Goal: Transaction & Acquisition: Purchase product/service

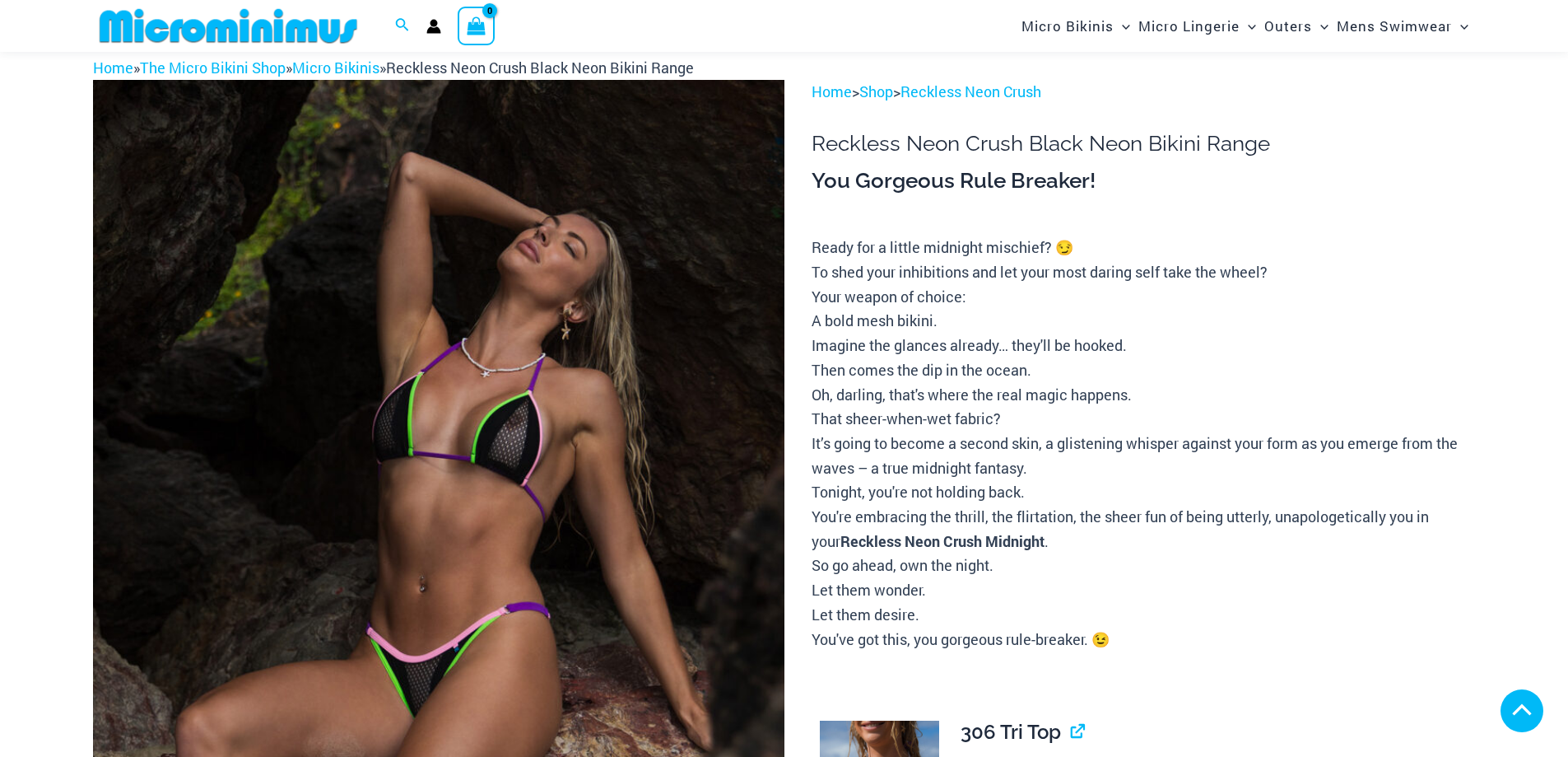
scroll to position [644, 0]
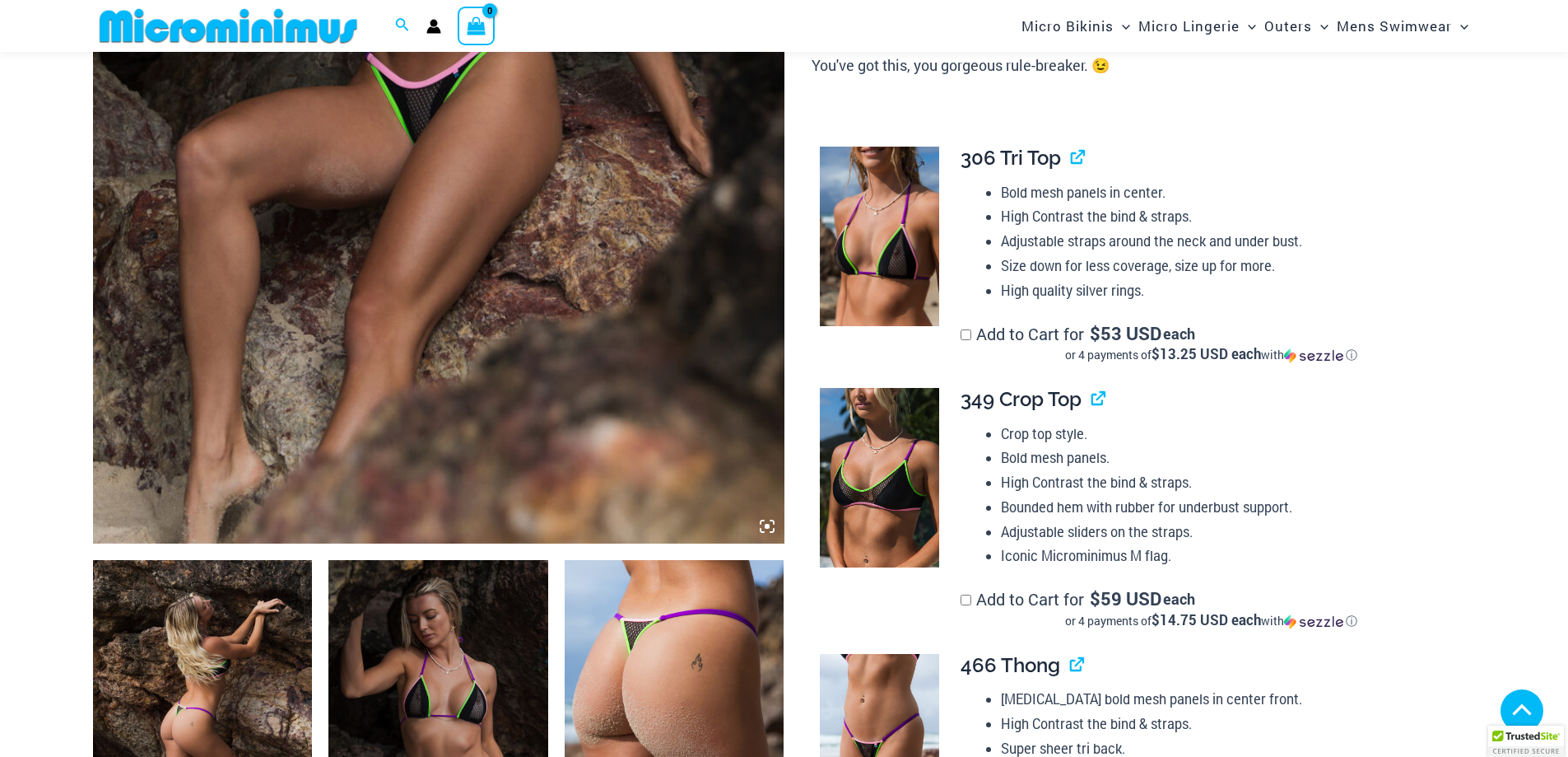
click at [906, 246] on img at bounding box center [880, 236] width 119 height 179
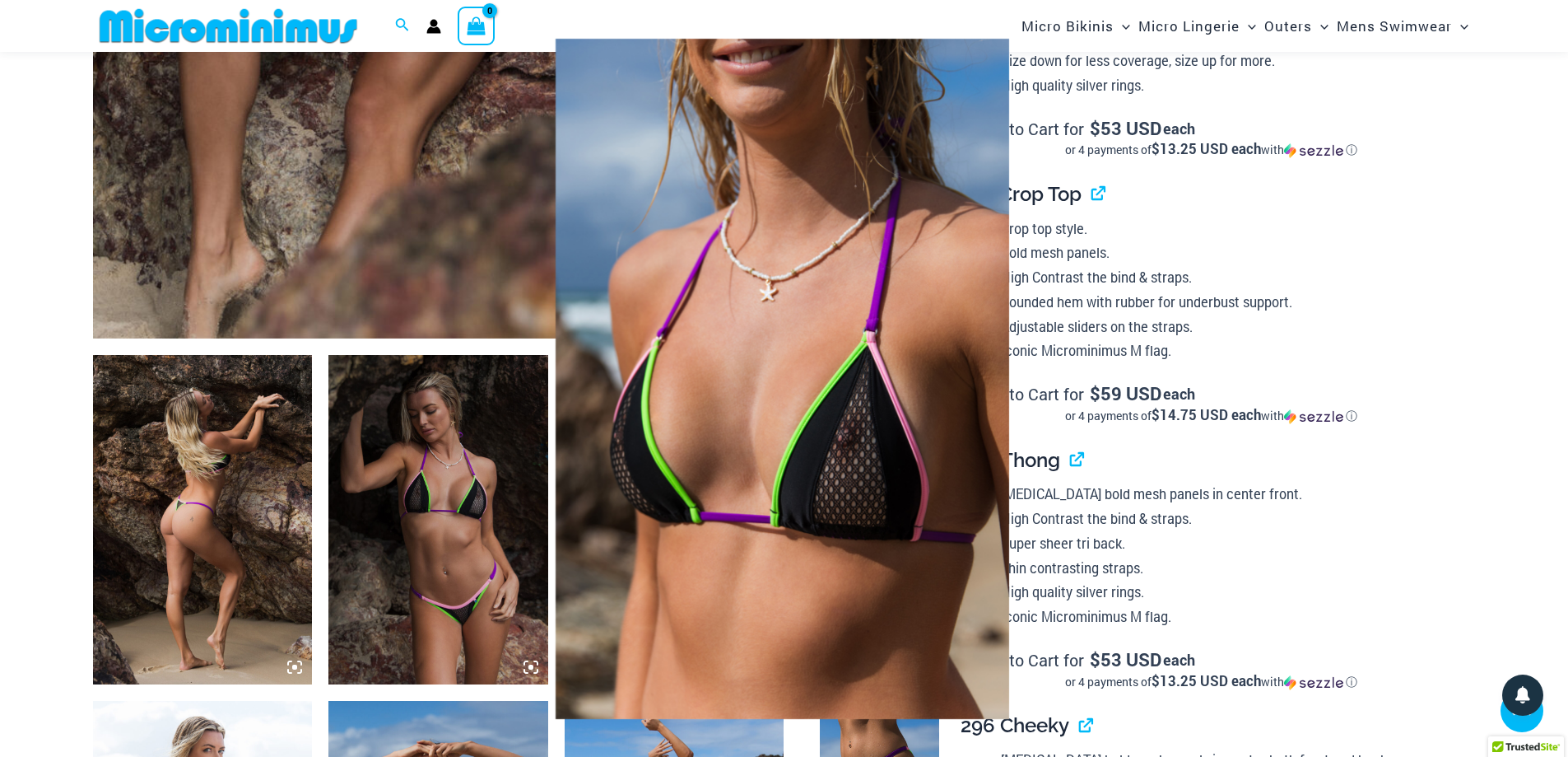
scroll to position [891, 0]
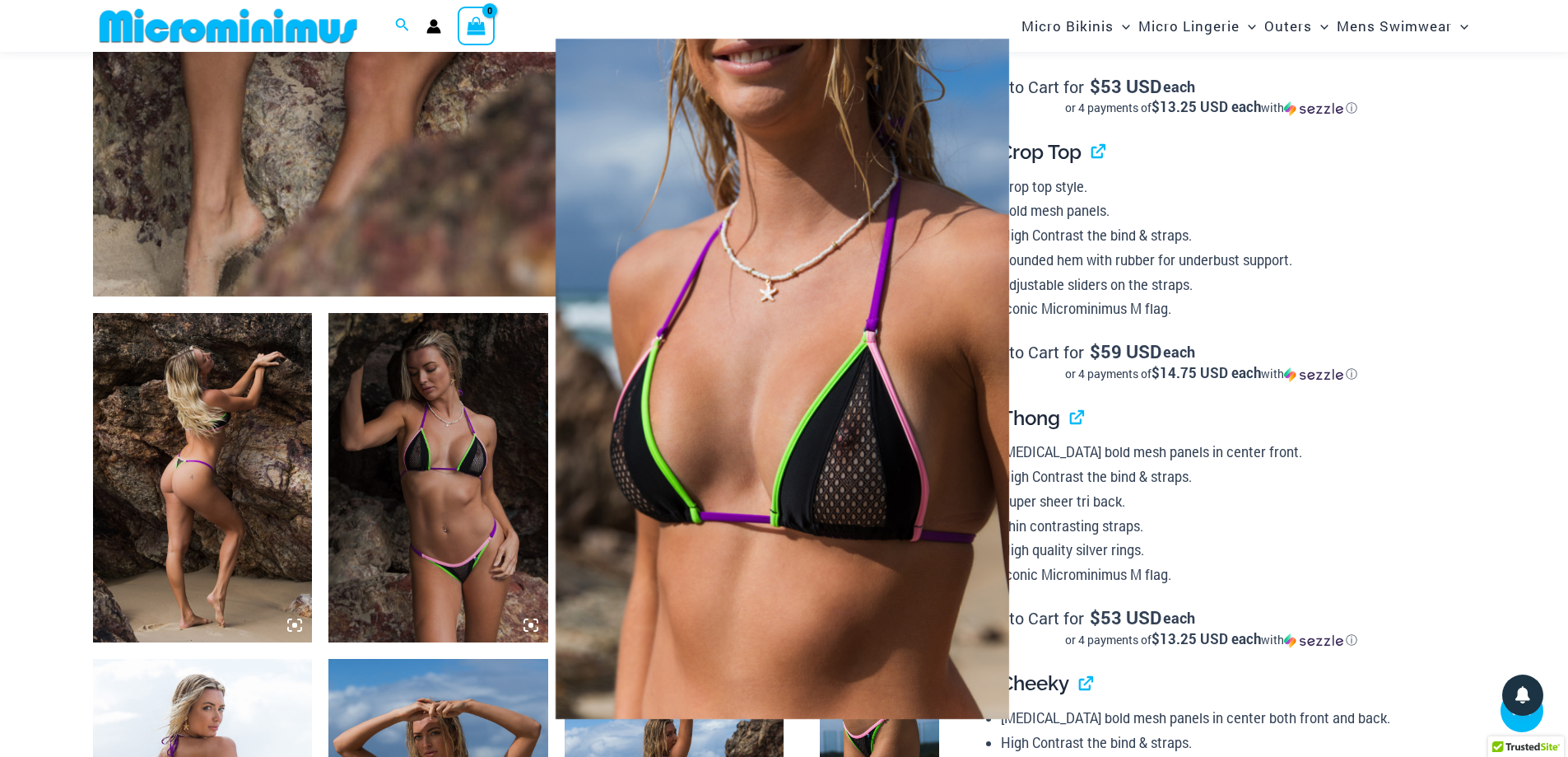
click at [766, 416] on img at bounding box center [782, 379] width 453 height 681
click at [344, 215] on div at bounding box center [784, 378] width 1568 height 757
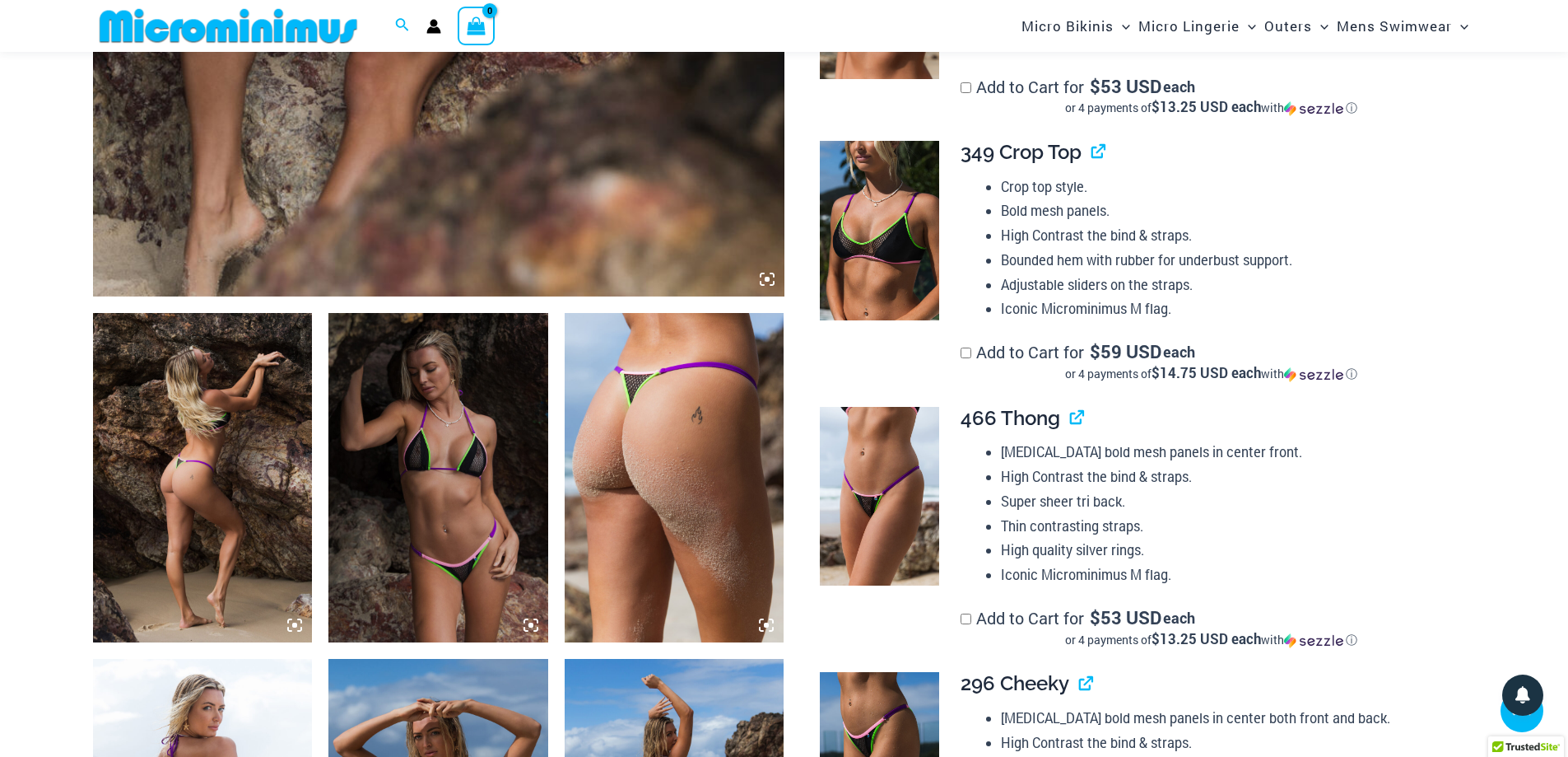
click at [189, 498] on img at bounding box center [203, 478] width 220 height 329
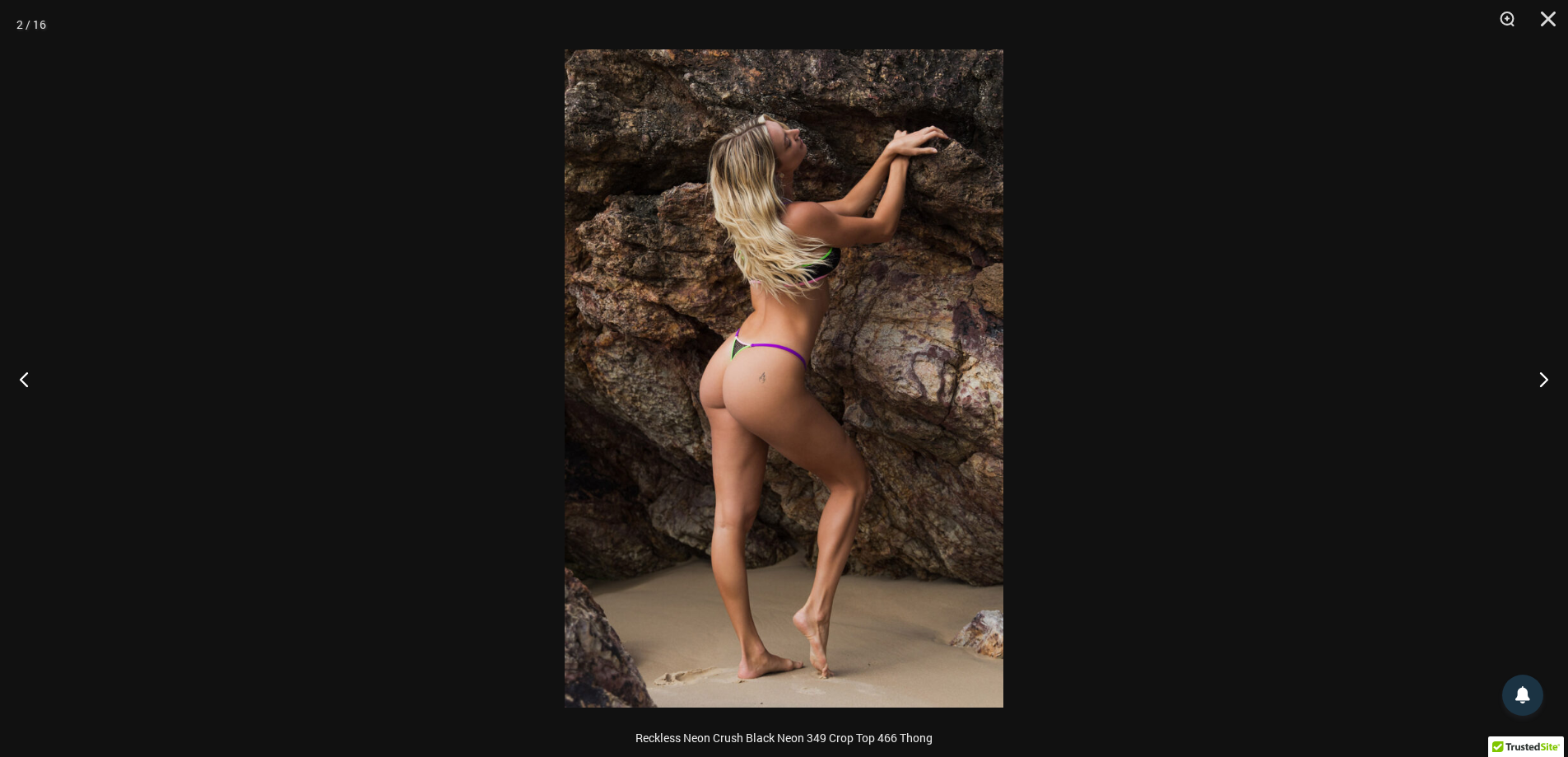
click at [725, 382] on img at bounding box center [784, 378] width 438 height 658
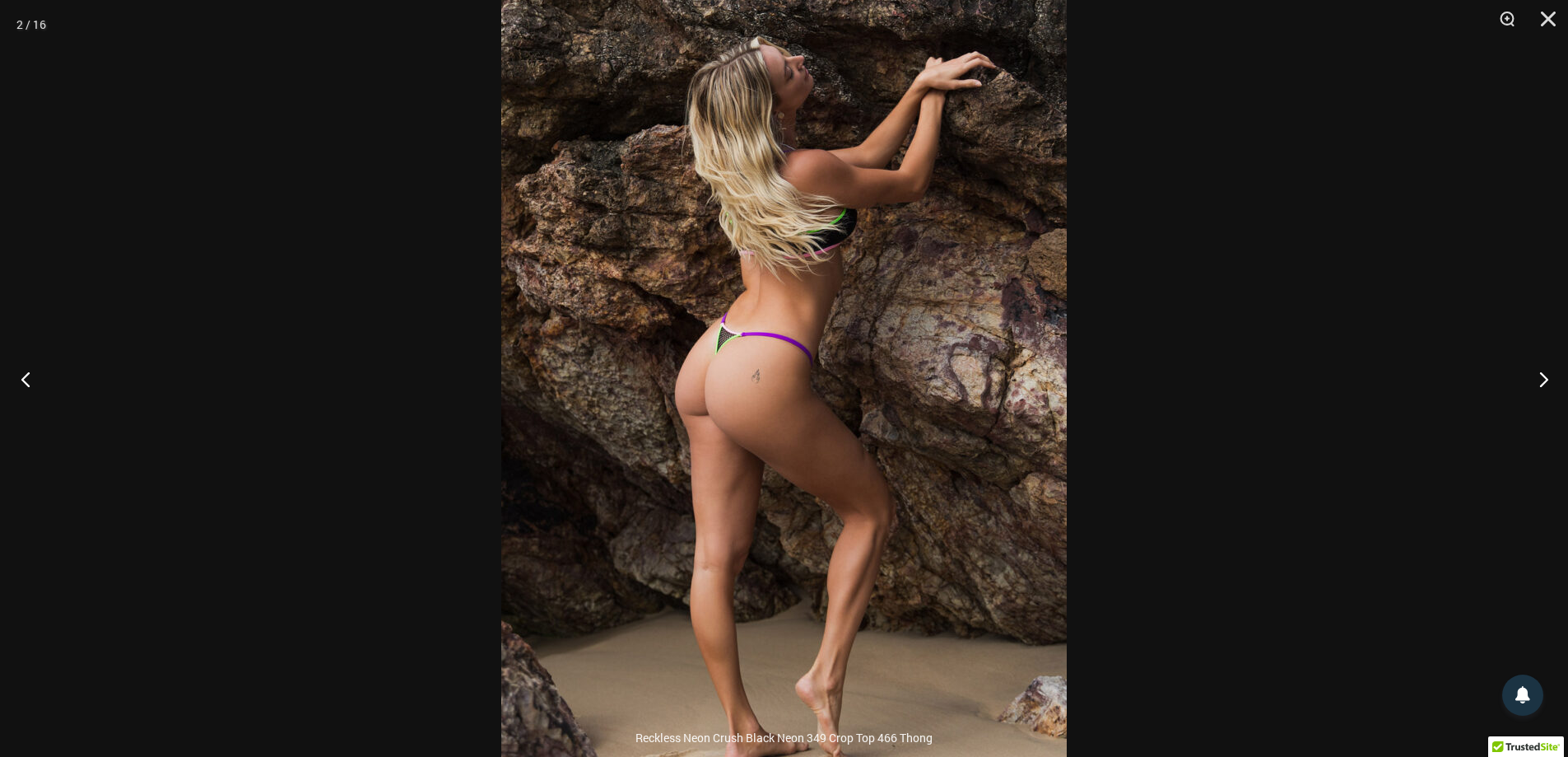
click at [27, 376] on button "Previous" at bounding box center [30, 379] width 62 height 82
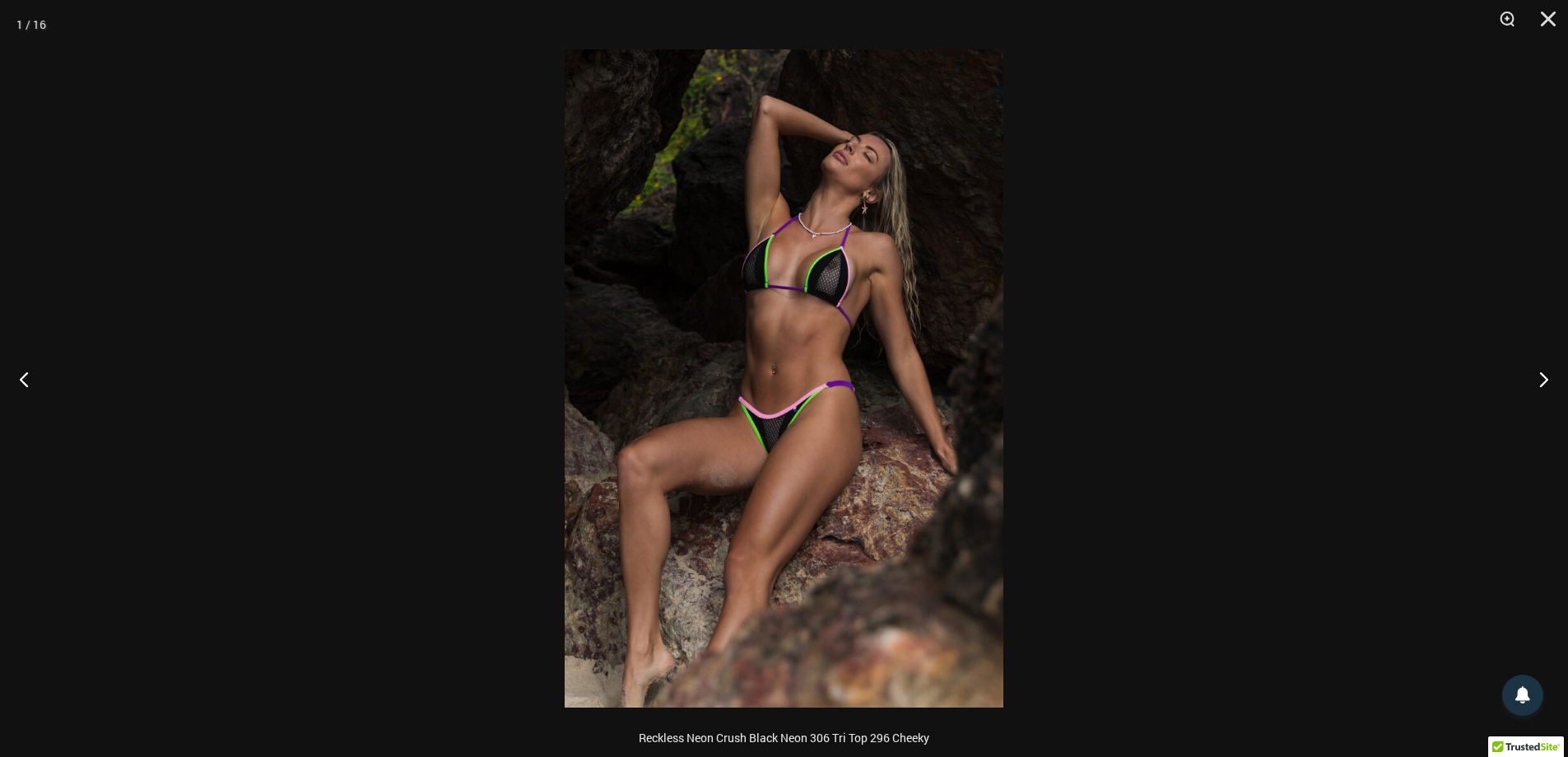
click at [827, 343] on img at bounding box center [784, 378] width 438 height 658
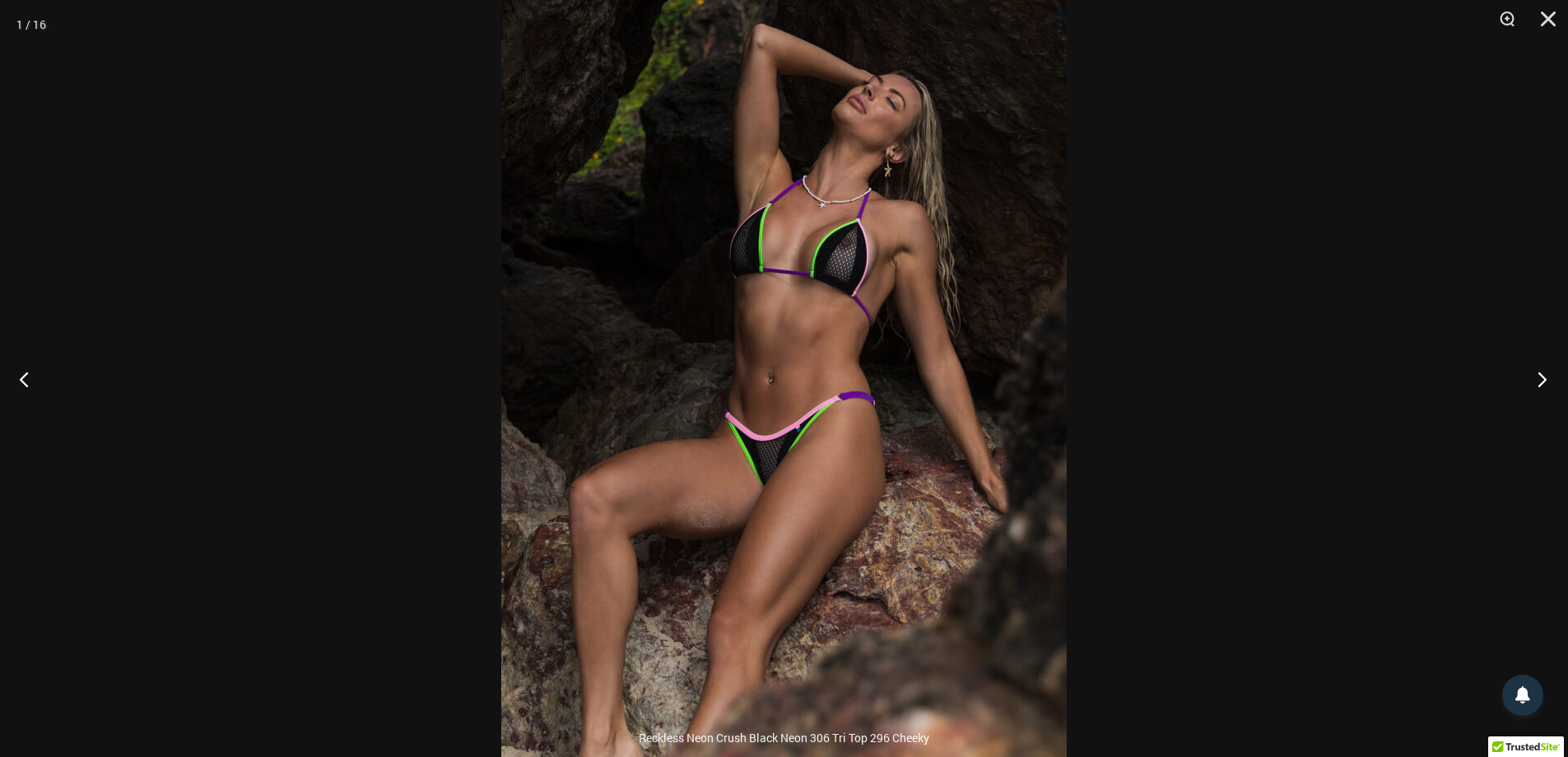
click at [1545, 372] on button "Next" at bounding box center [1537, 379] width 62 height 82
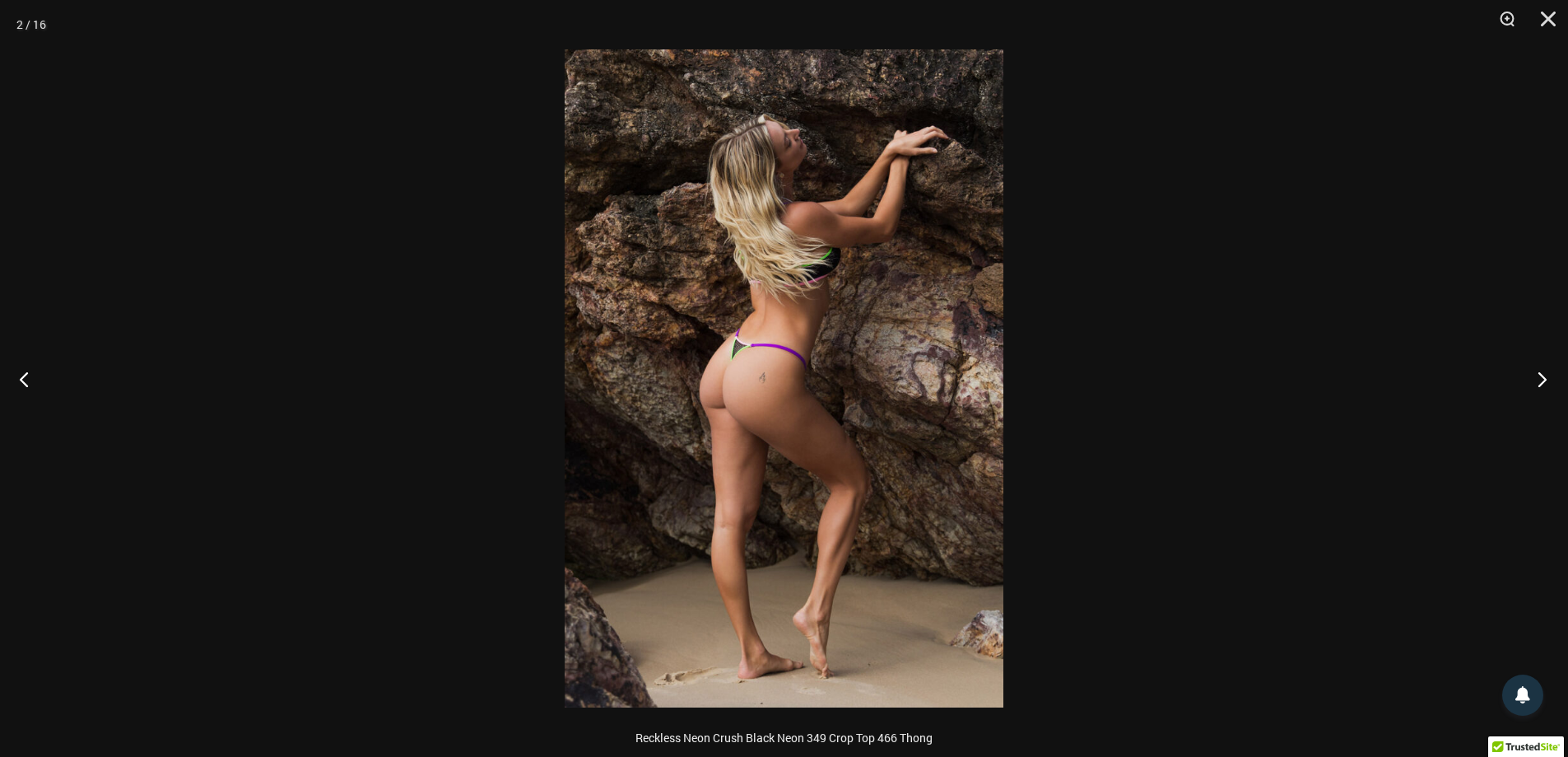
click at [1545, 372] on button "Next" at bounding box center [1537, 379] width 62 height 82
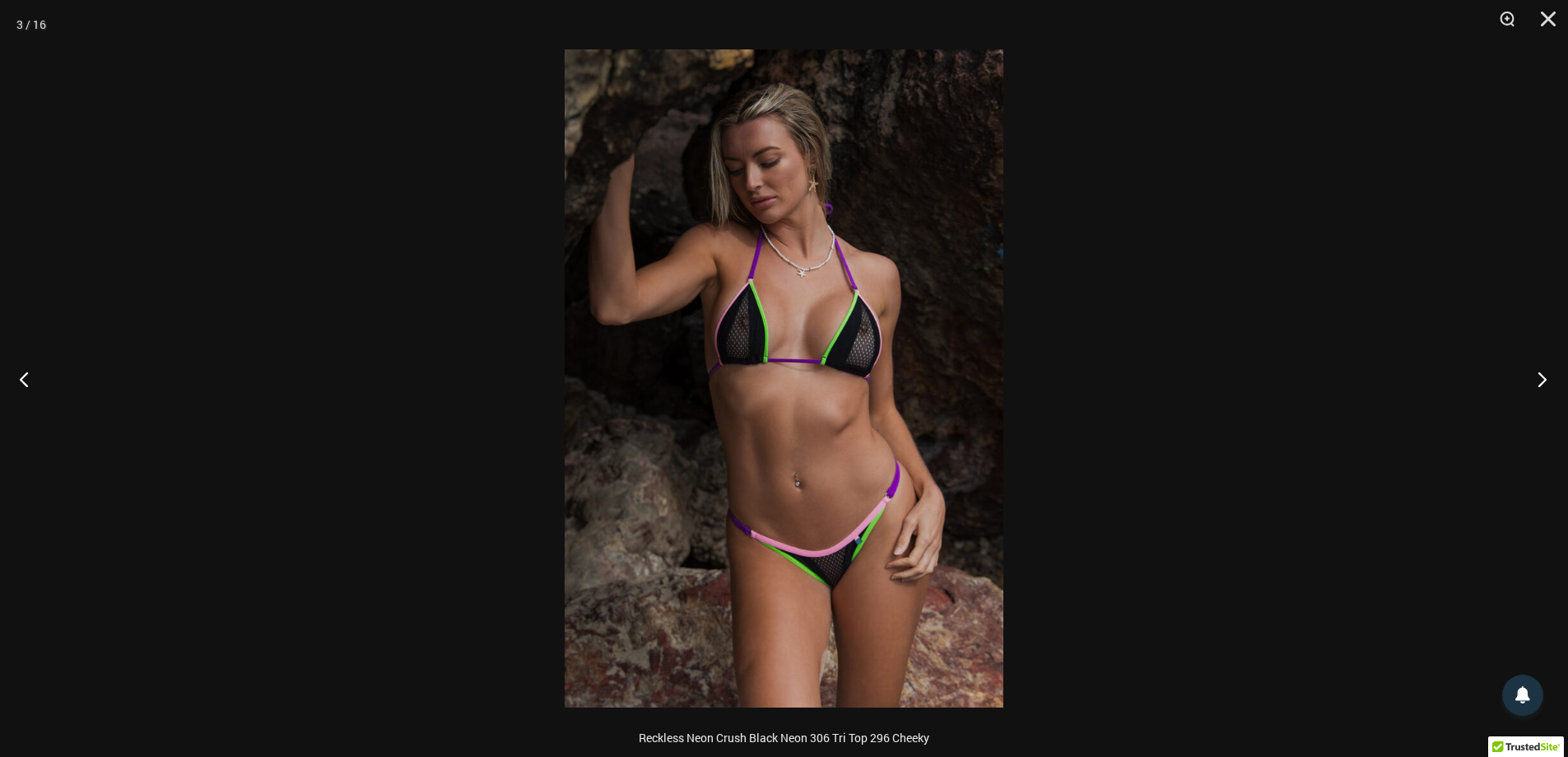
click at [1545, 372] on button "Next" at bounding box center [1537, 379] width 62 height 82
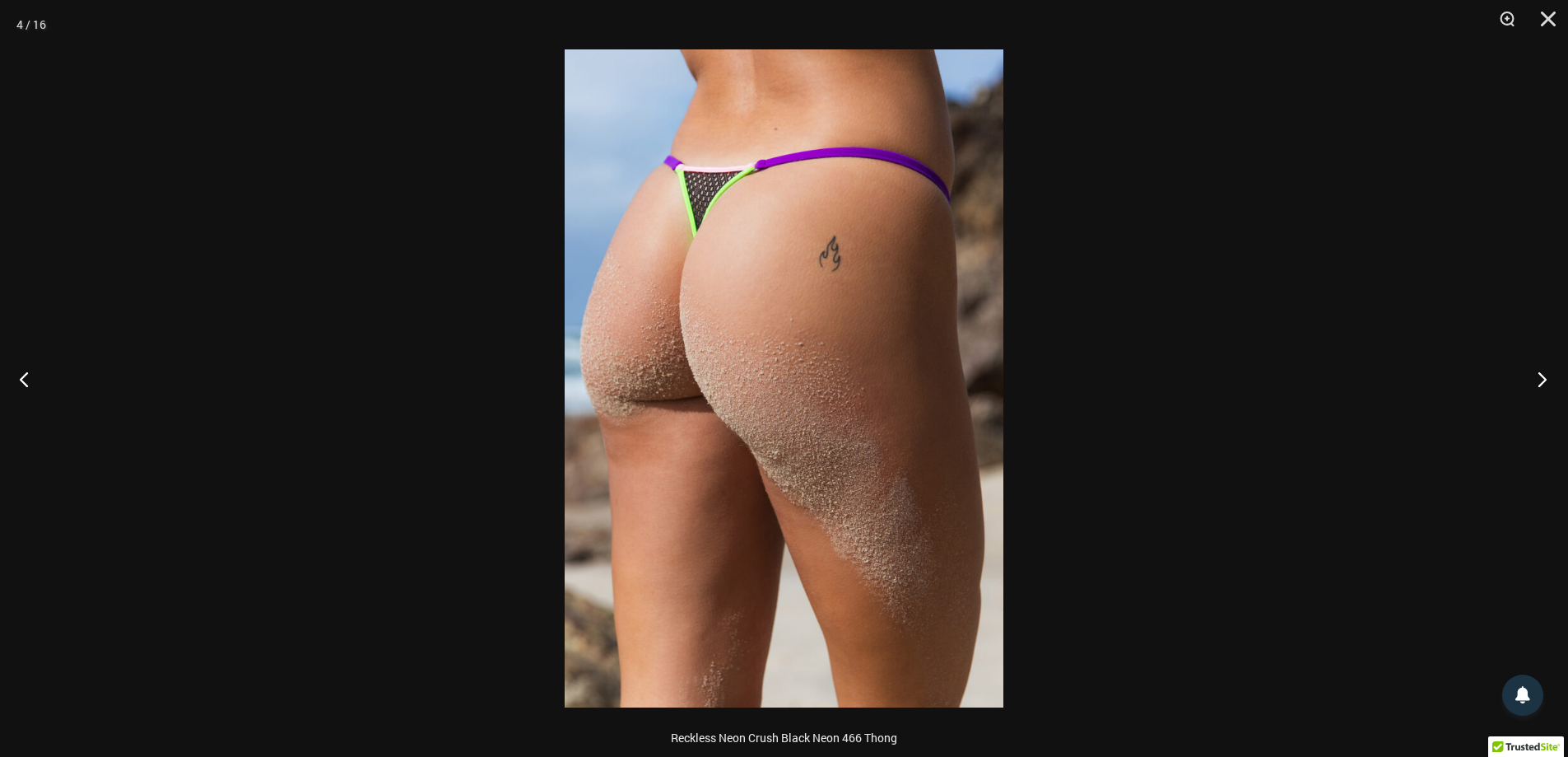
click at [1545, 372] on button "Next" at bounding box center [1537, 379] width 62 height 82
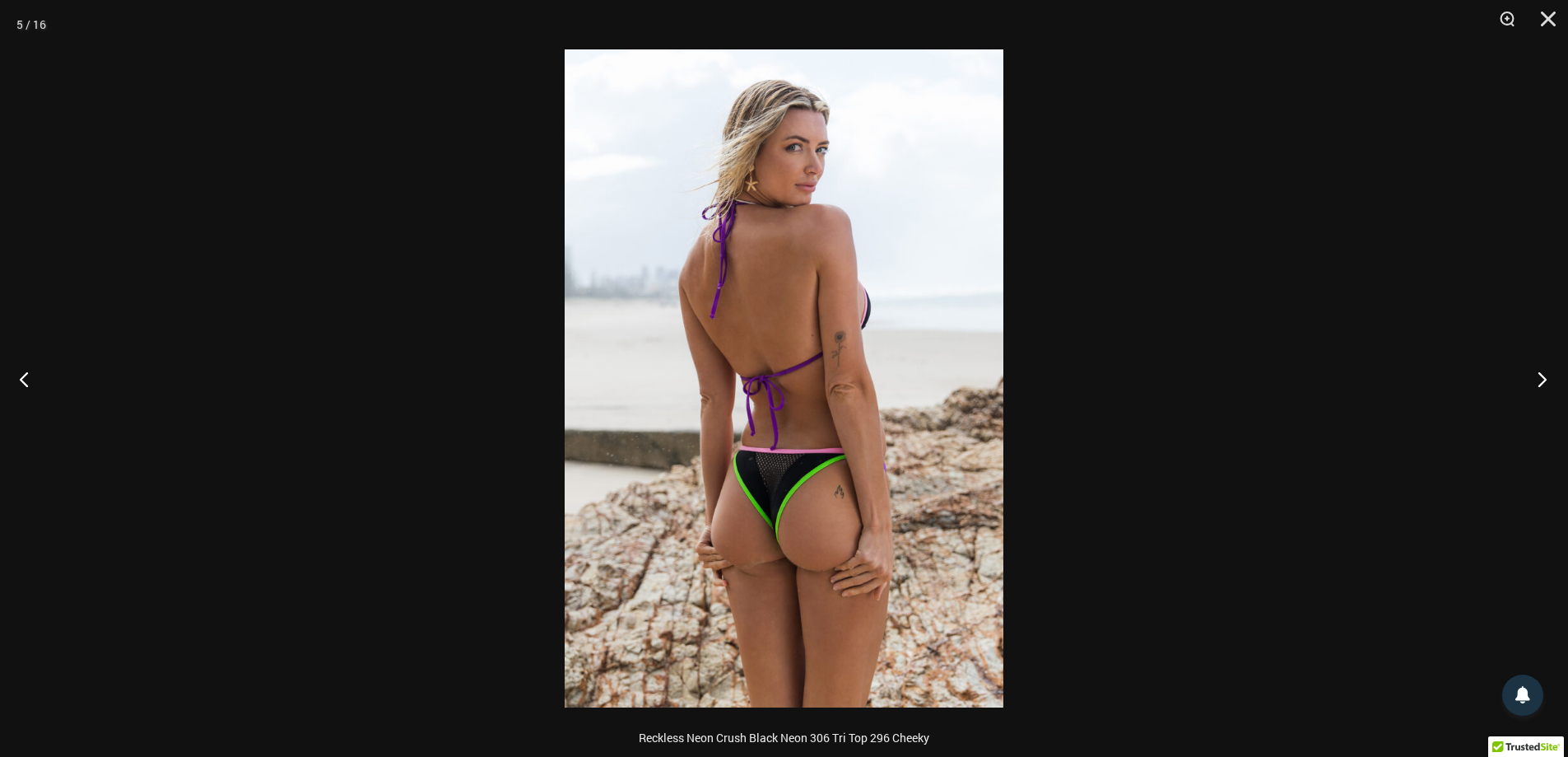
click at [1545, 372] on button "Next" at bounding box center [1537, 379] width 62 height 82
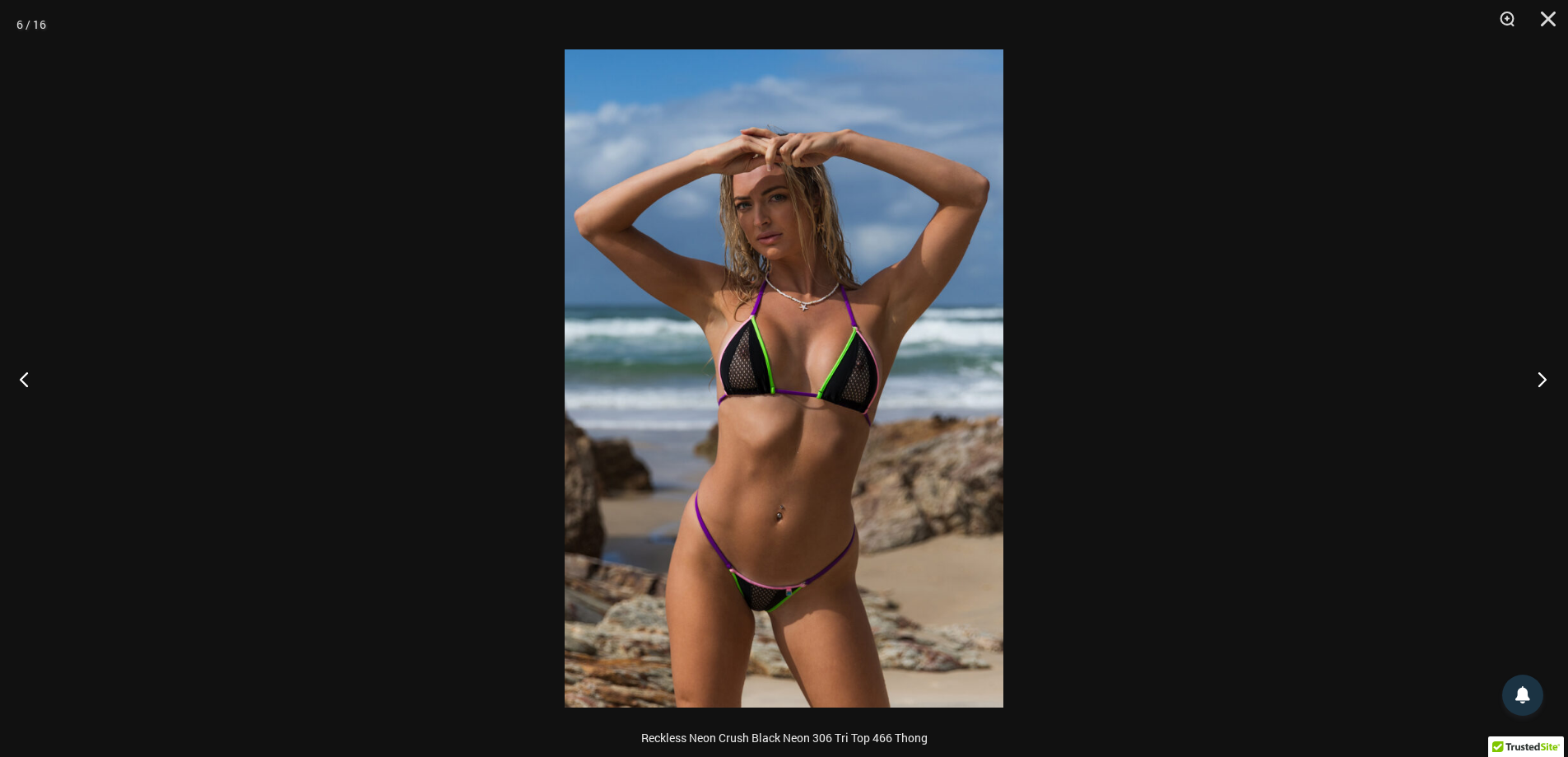
click at [1545, 372] on button "Next" at bounding box center [1537, 379] width 62 height 82
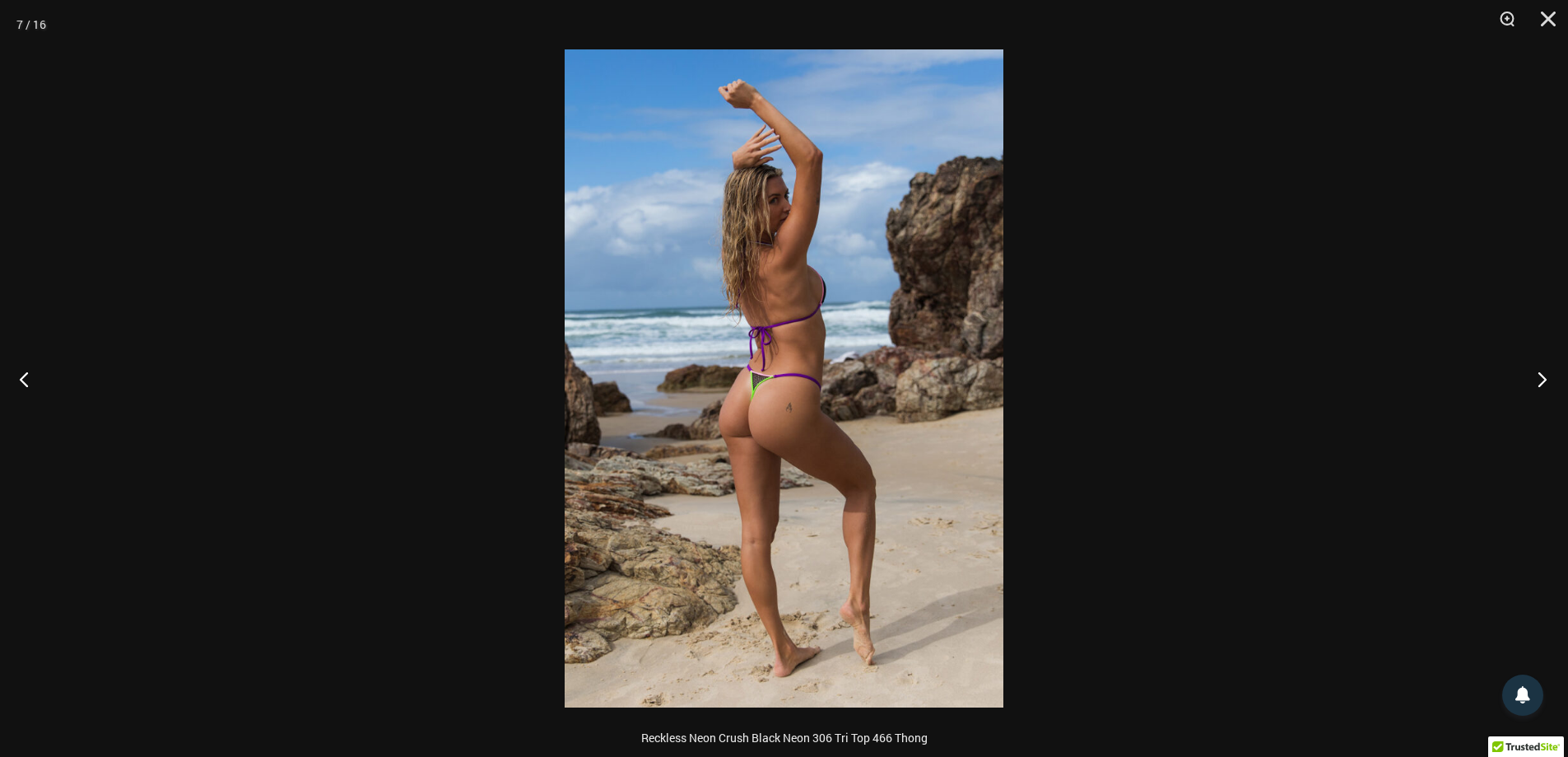
click at [1545, 372] on button "Next" at bounding box center [1537, 379] width 62 height 82
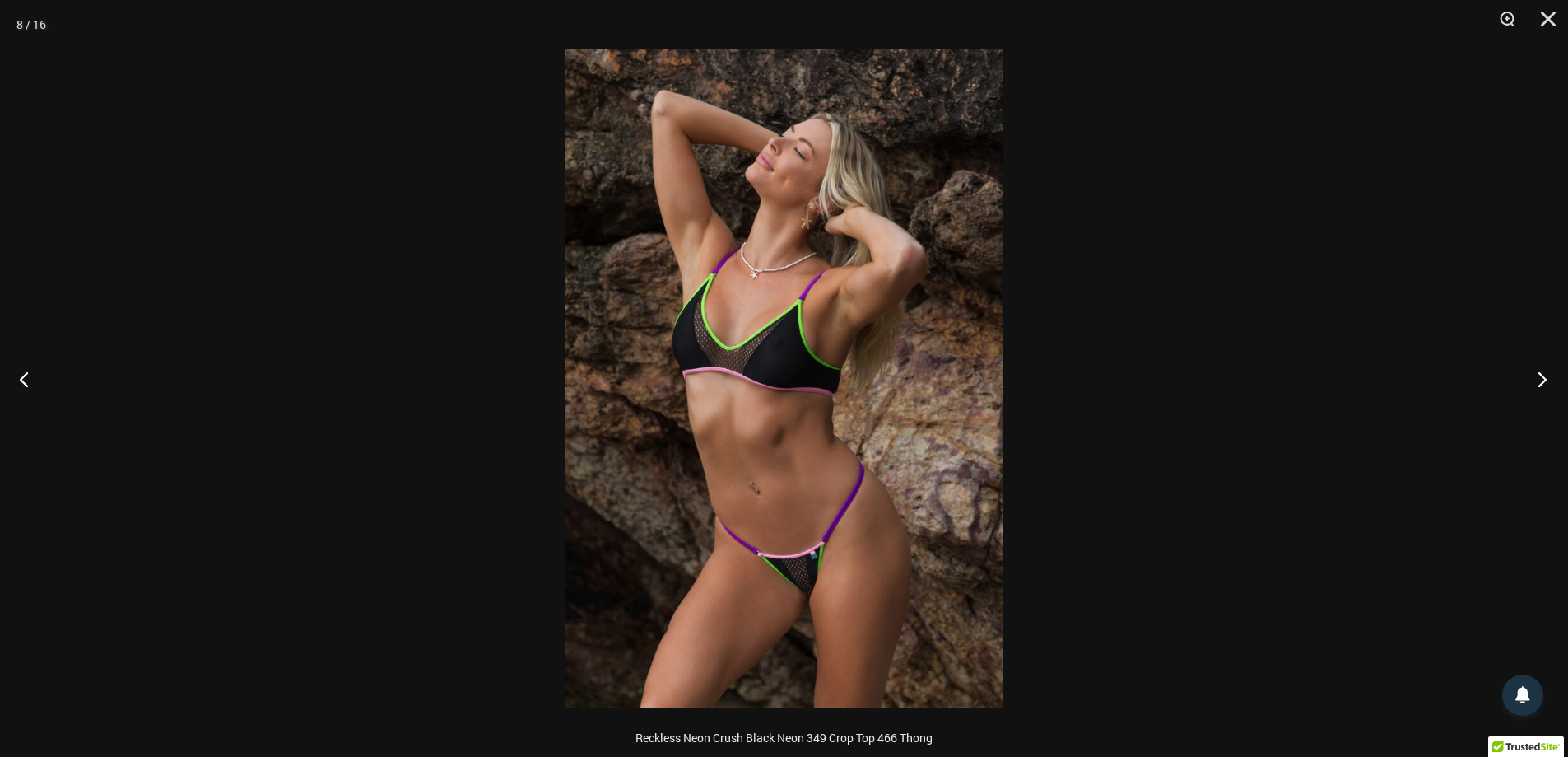
click at [1545, 372] on button "Next" at bounding box center [1537, 379] width 62 height 82
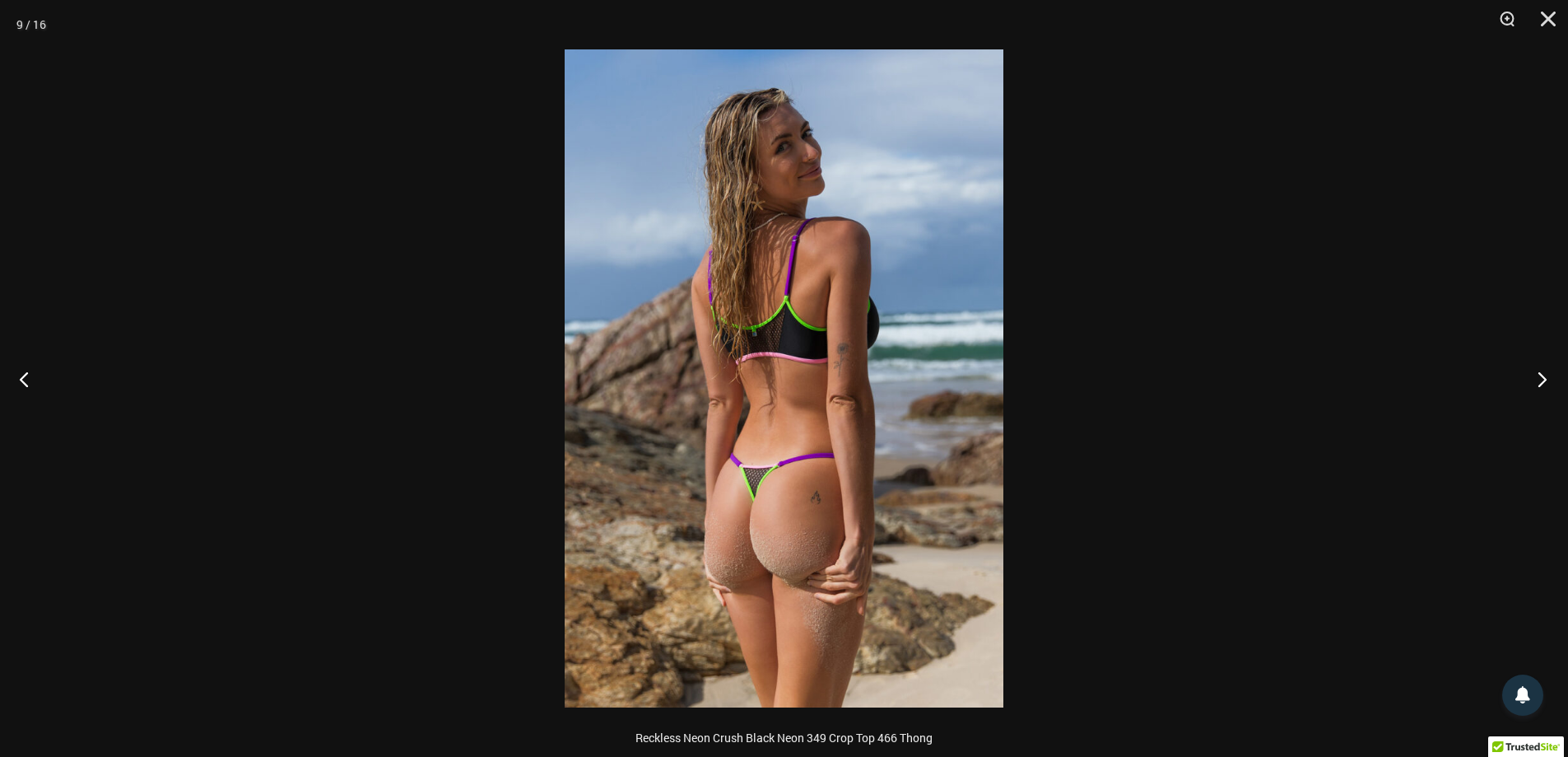
click at [1545, 372] on button "Next" at bounding box center [1537, 379] width 62 height 82
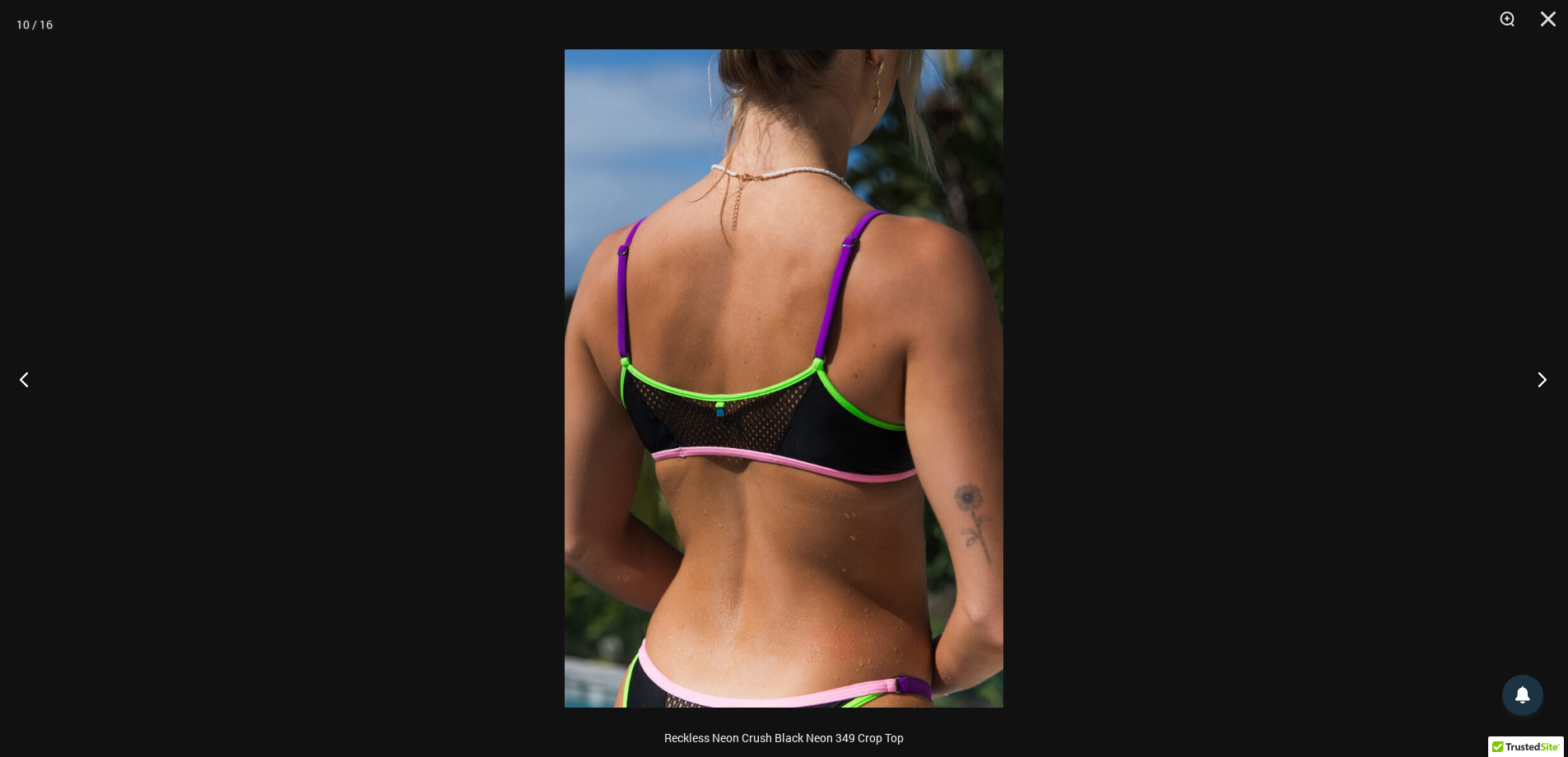
click at [1545, 372] on button "Next" at bounding box center [1537, 379] width 62 height 82
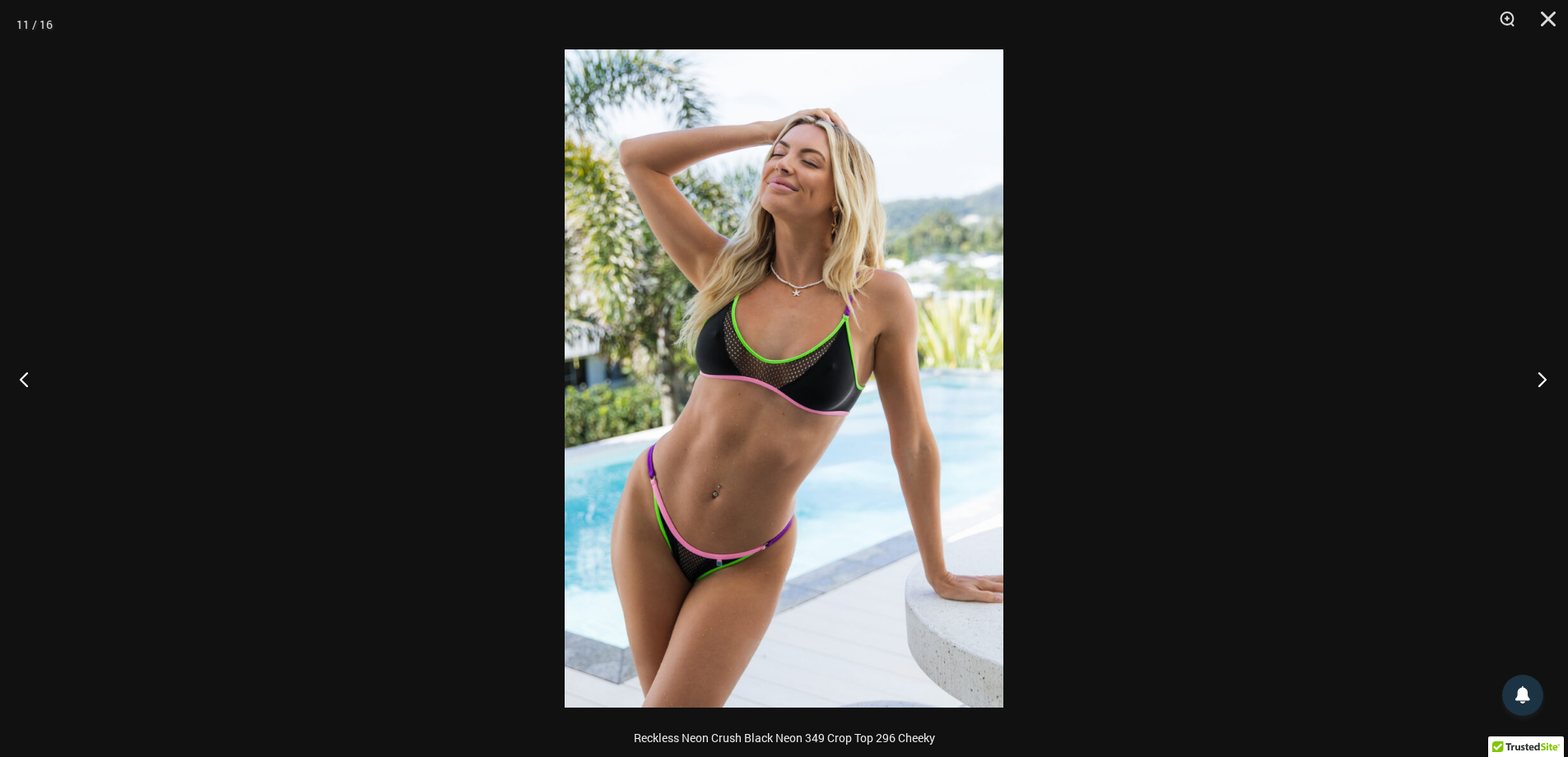
click at [1545, 372] on button "Next" at bounding box center [1537, 379] width 62 height 82
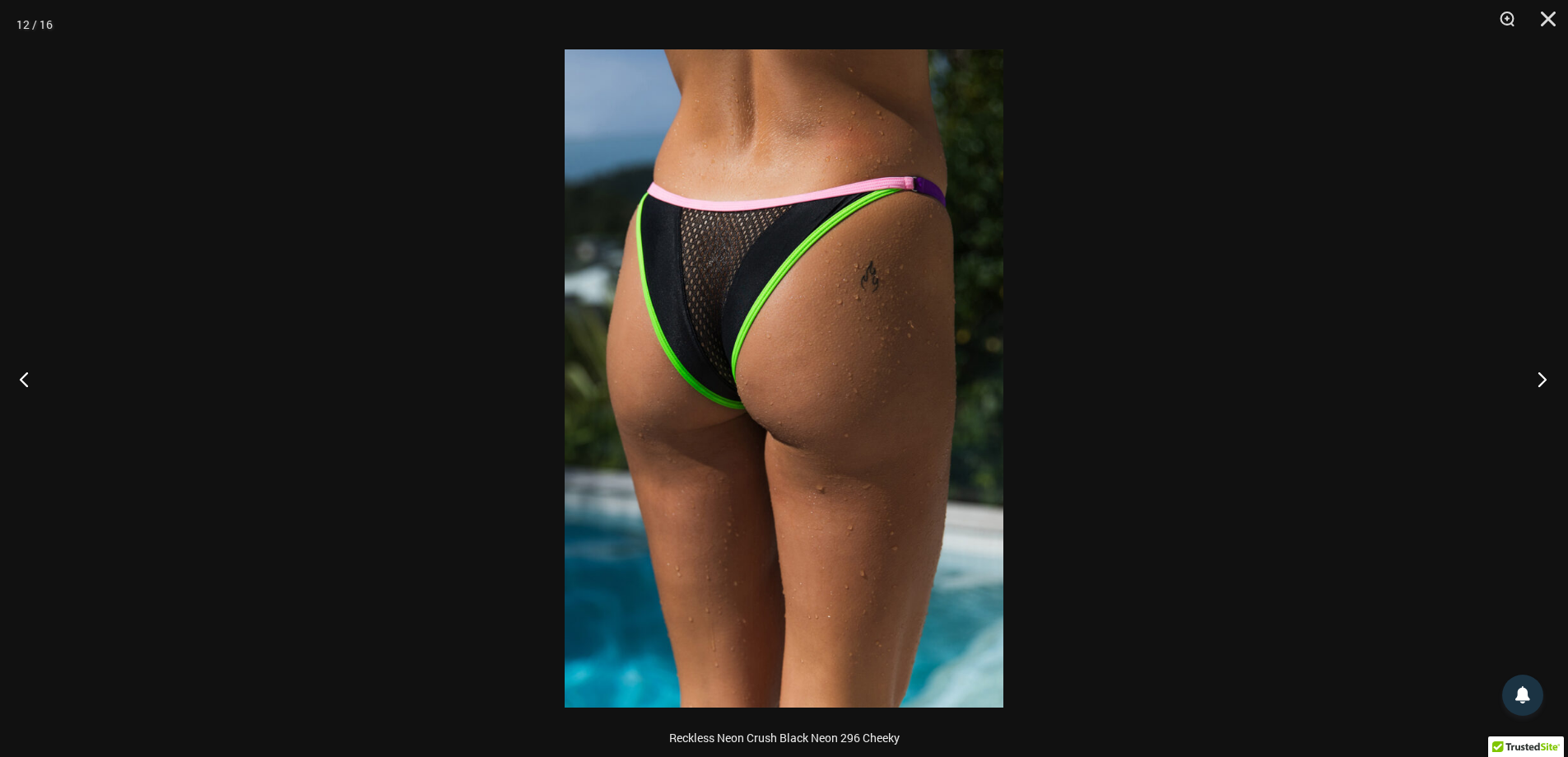
click at [1545, 372] on button "Next" at bounding box center [1537, 379] width 62 height 82
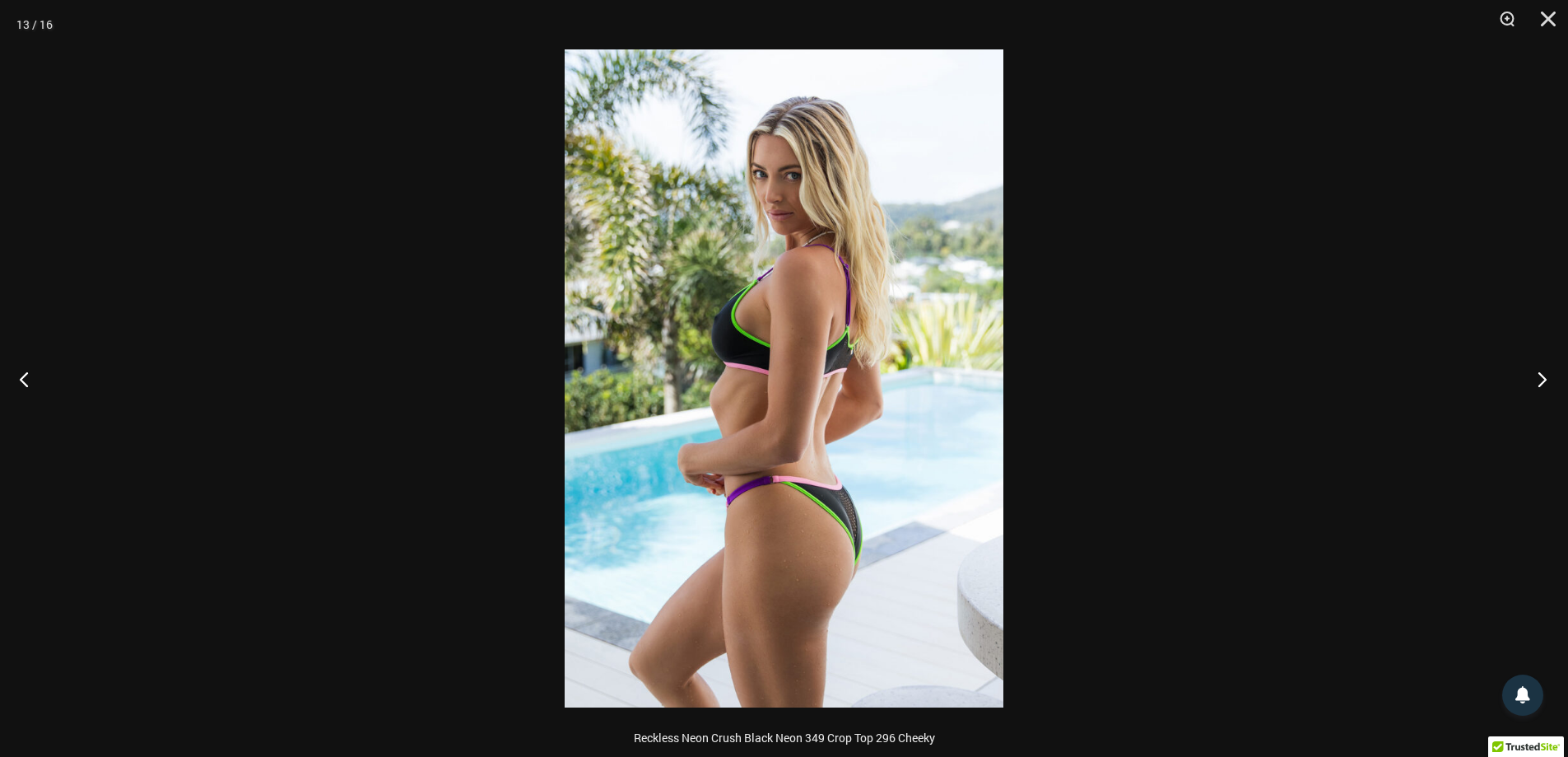
click at [1545, 372] on button "Next" at bounding box center [1537, 379] width 62 height 82
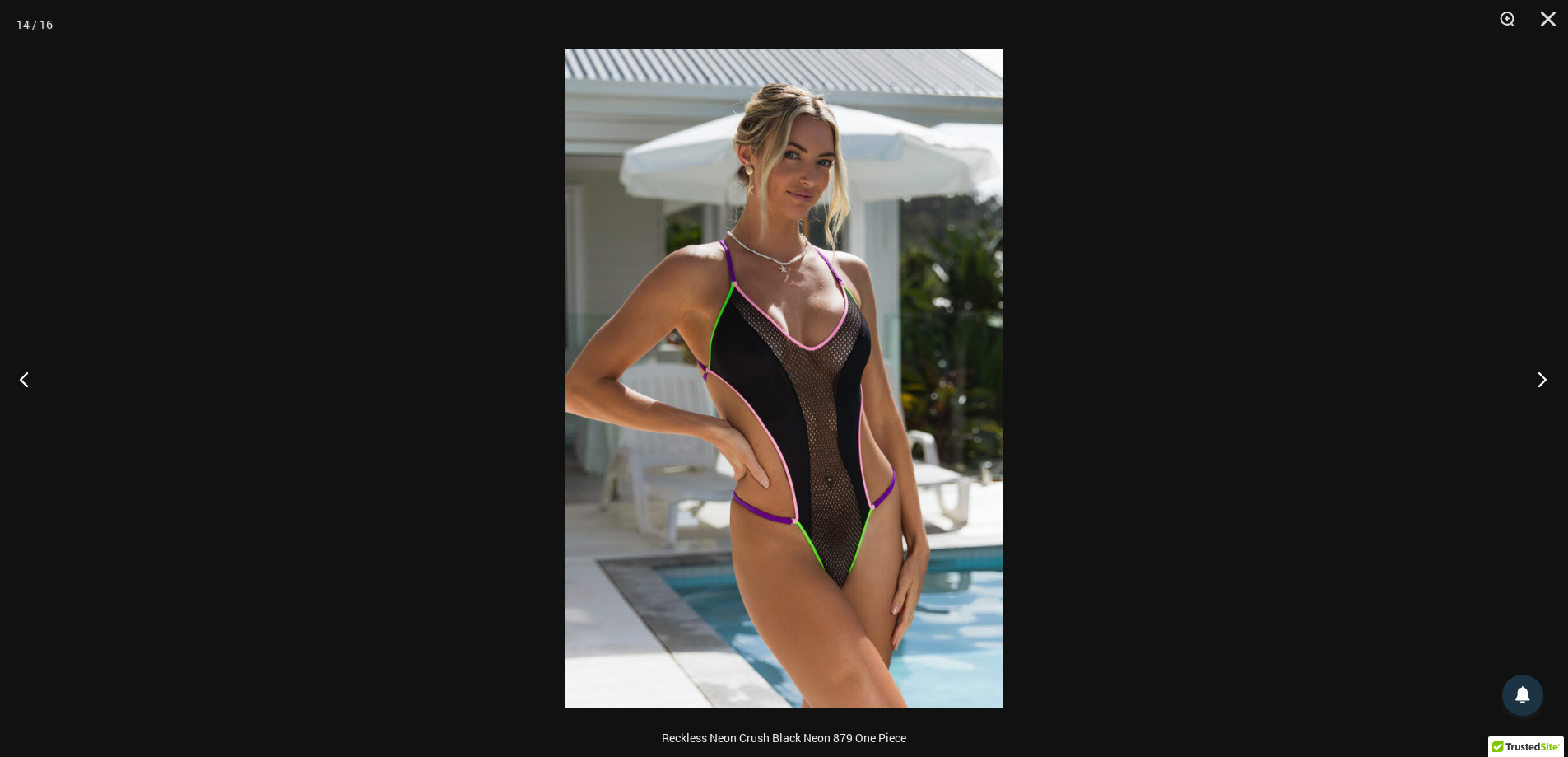
click at [1545, 372] on button "Next" at bounding box center [1537, 379] width 62 height 82
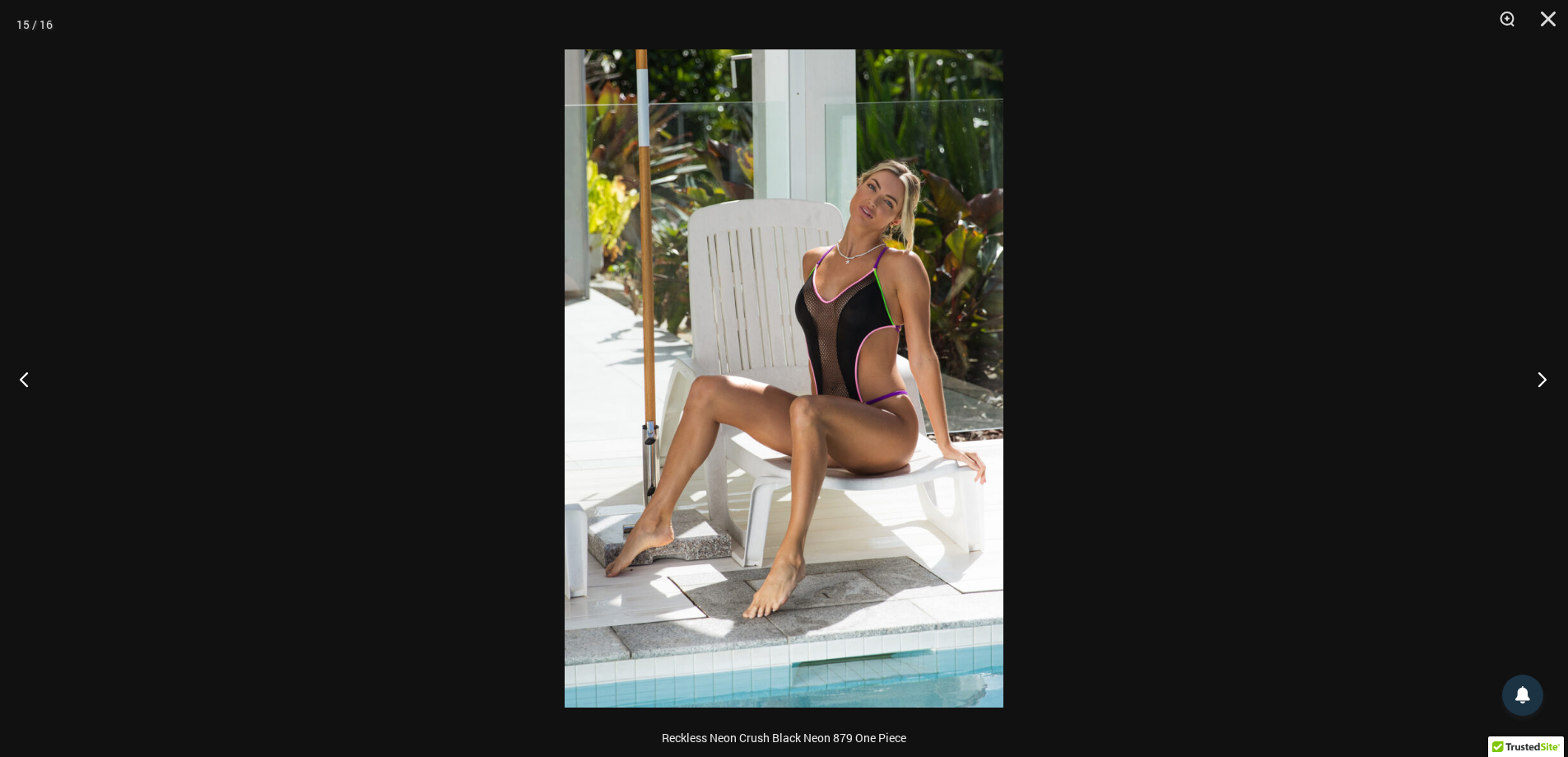
click at [1545, 372] on button "Next" at bounding box center [1537, 379] width 62 height 82
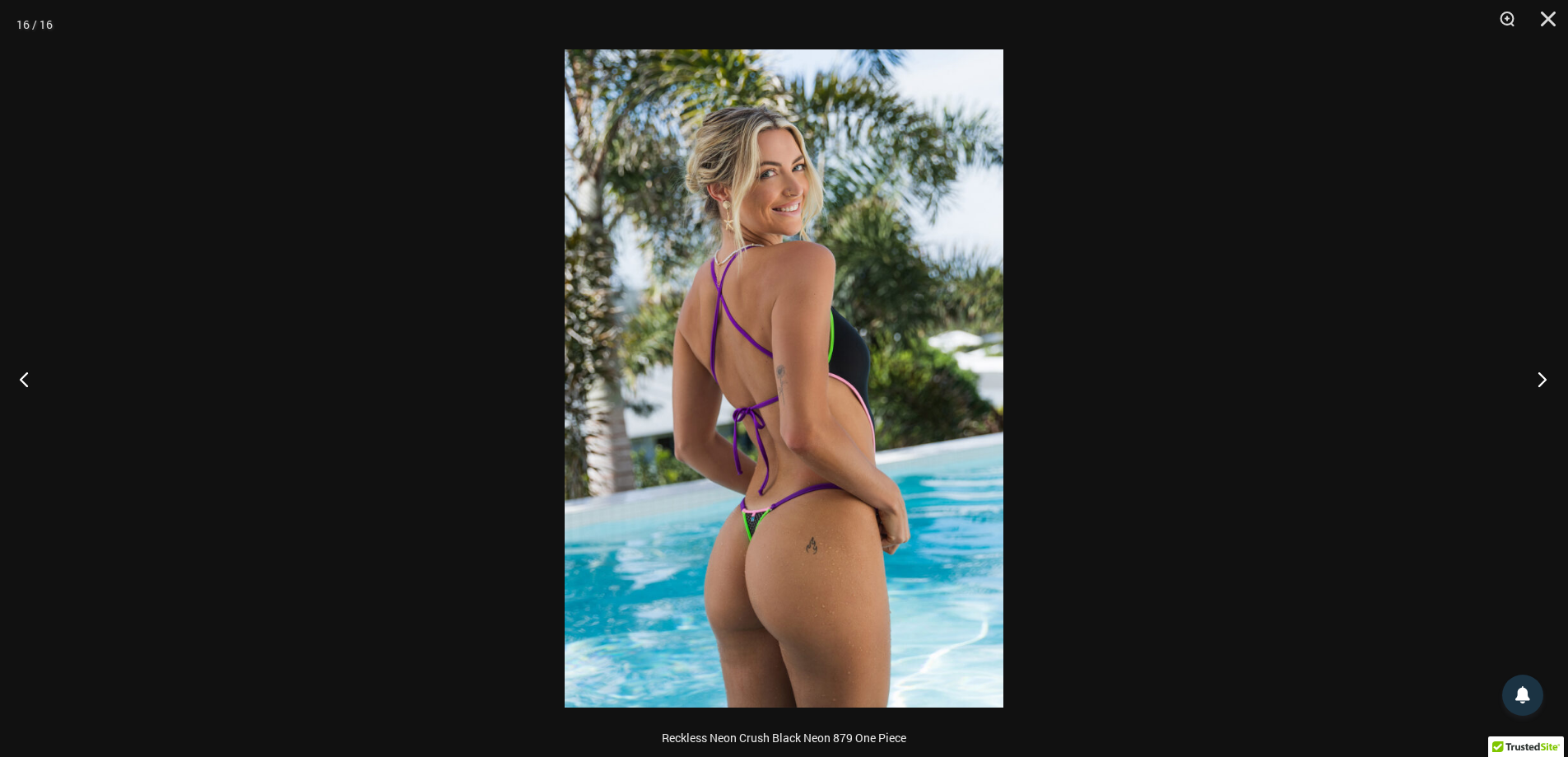
click at [1545, 372] on button "Next" at bounding box center [1537, 379] width 62 height 82
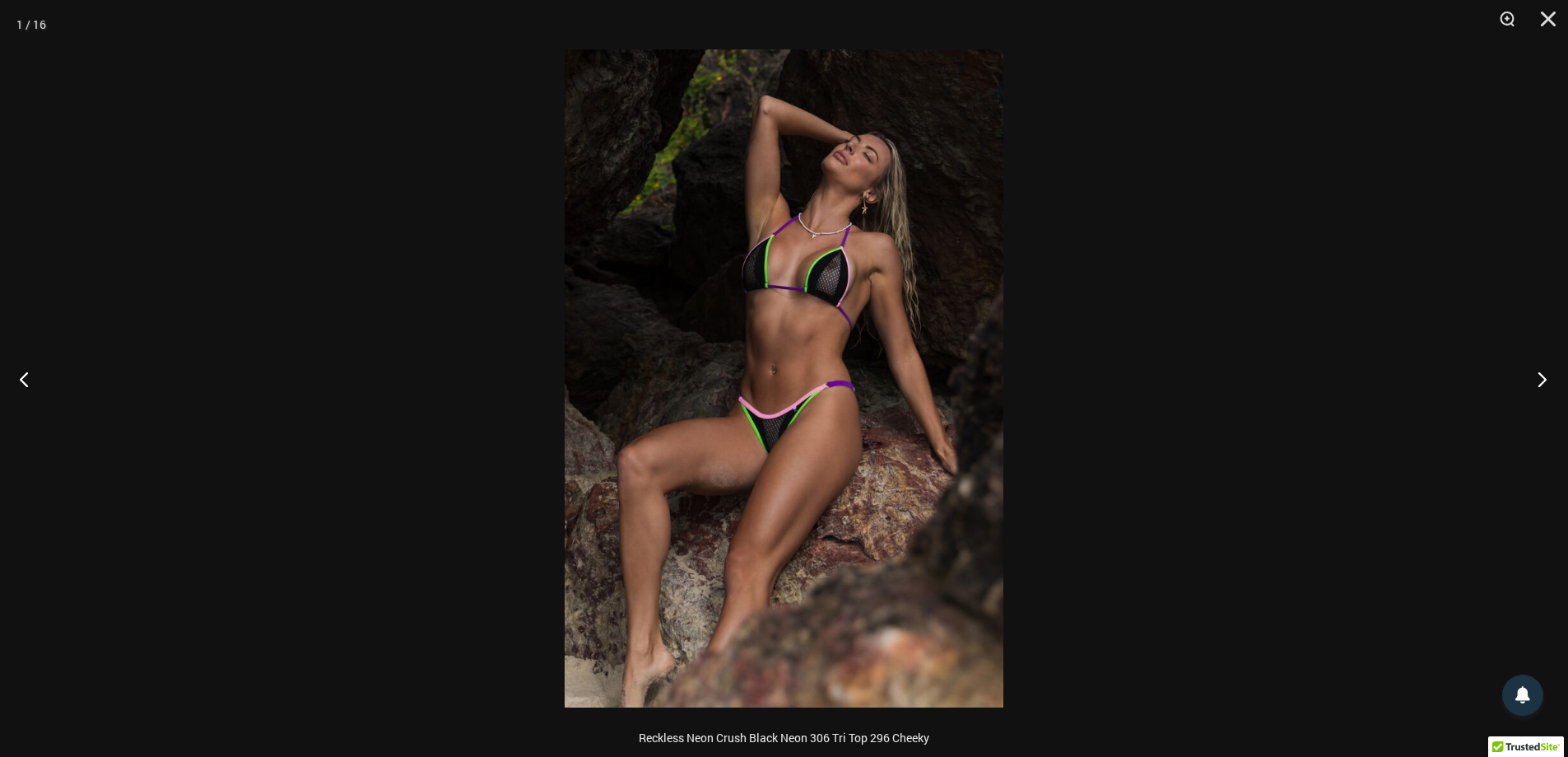
click at [1545, 372] on button "Next" at bounding box center [1537, 379] width 62 height 82
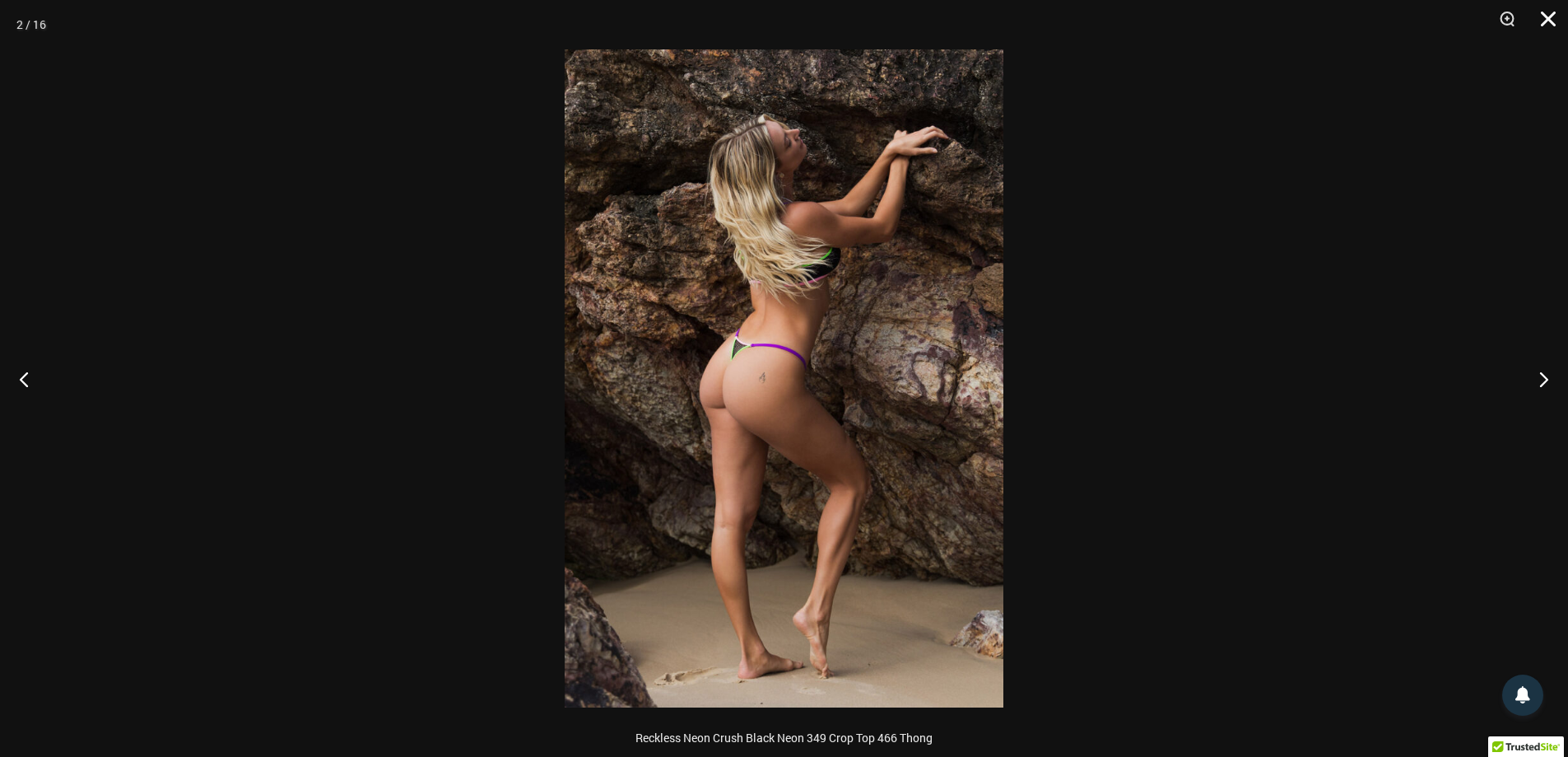
click at [1547, 17] on button "Close" at bounding box center [1543, 24] width 41 height 49
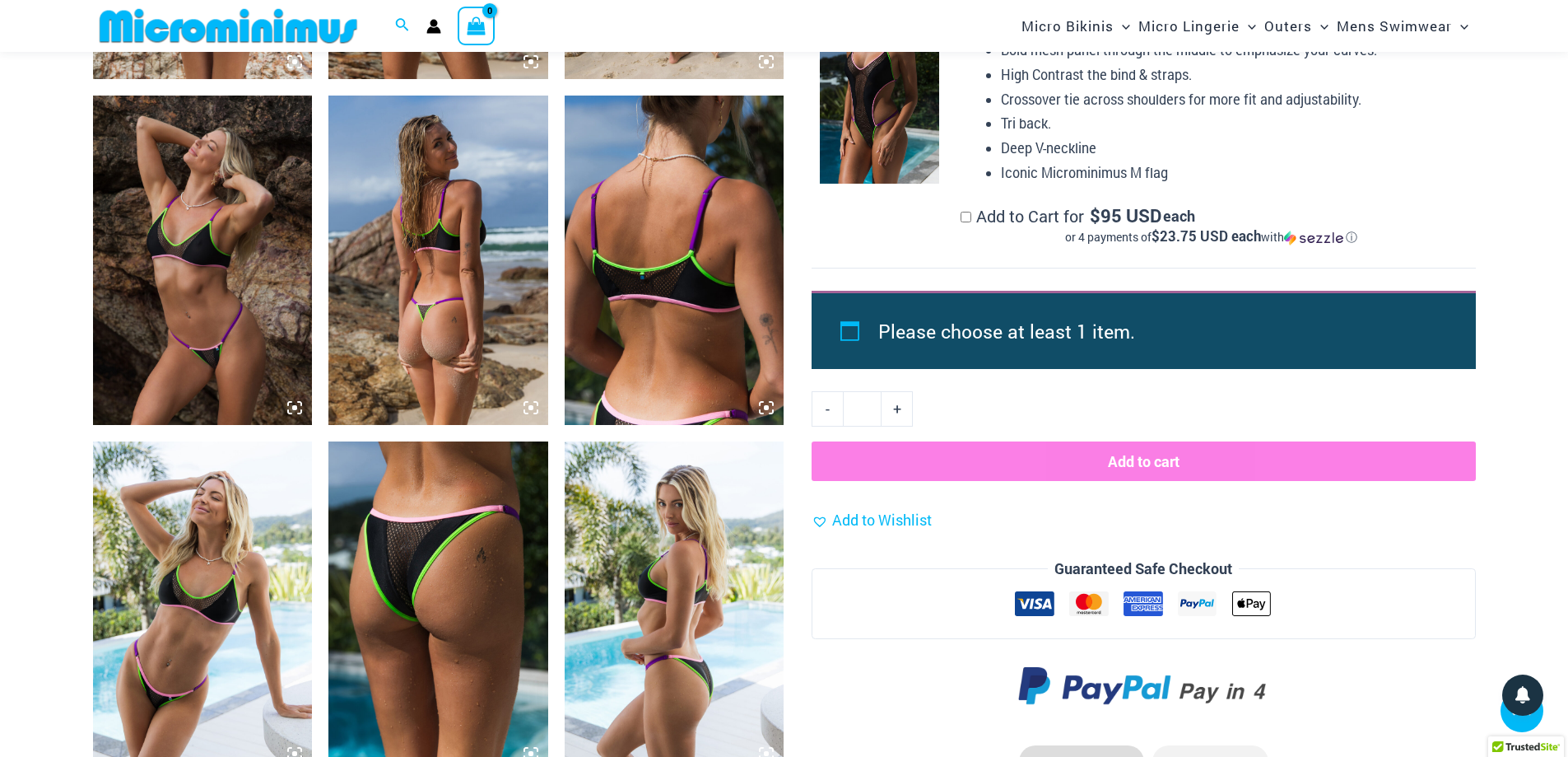
scroll to position [1963, 0]
